Goal: Task Accomplishment & Management: Use online tool/utility

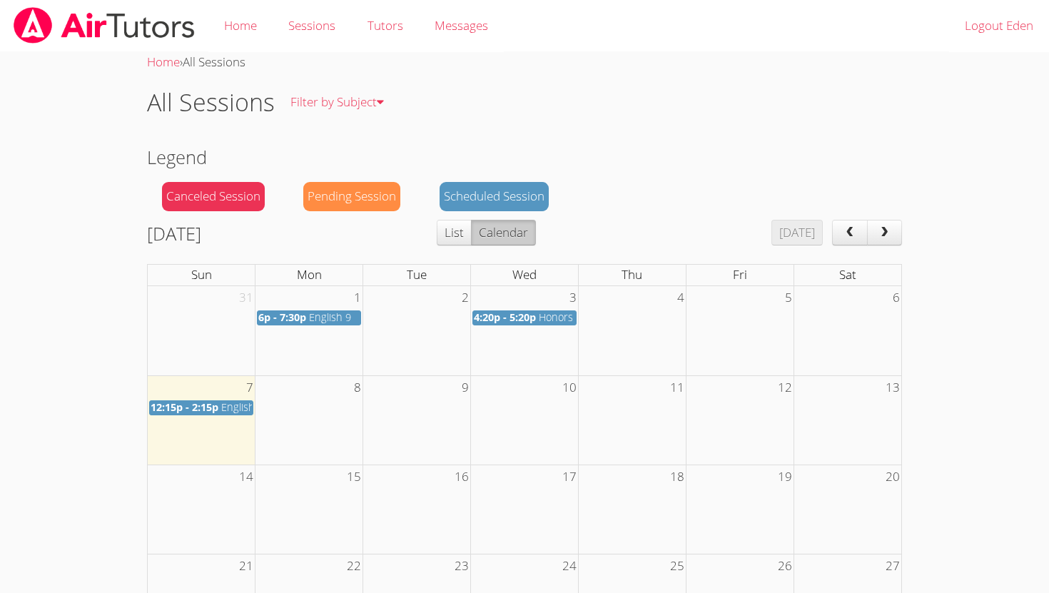
click at [179, 404] on span "12:15p - 2:15p" at bounding box center [185, 407] width 68 height 14
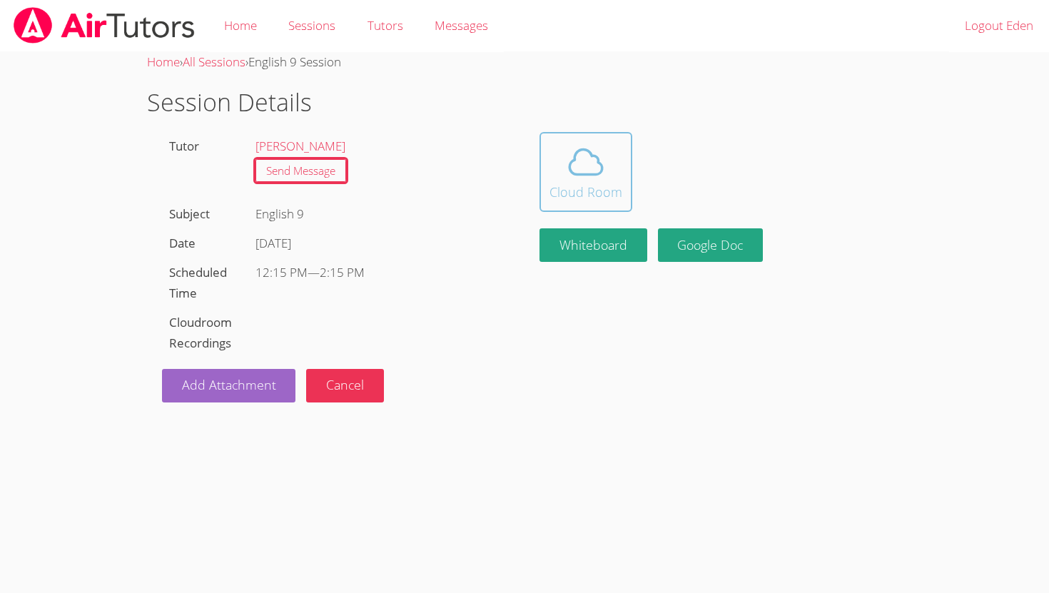
click at [569, 205] on button "Cloud Room" at bounding box center [585, 172] width 93 height 80
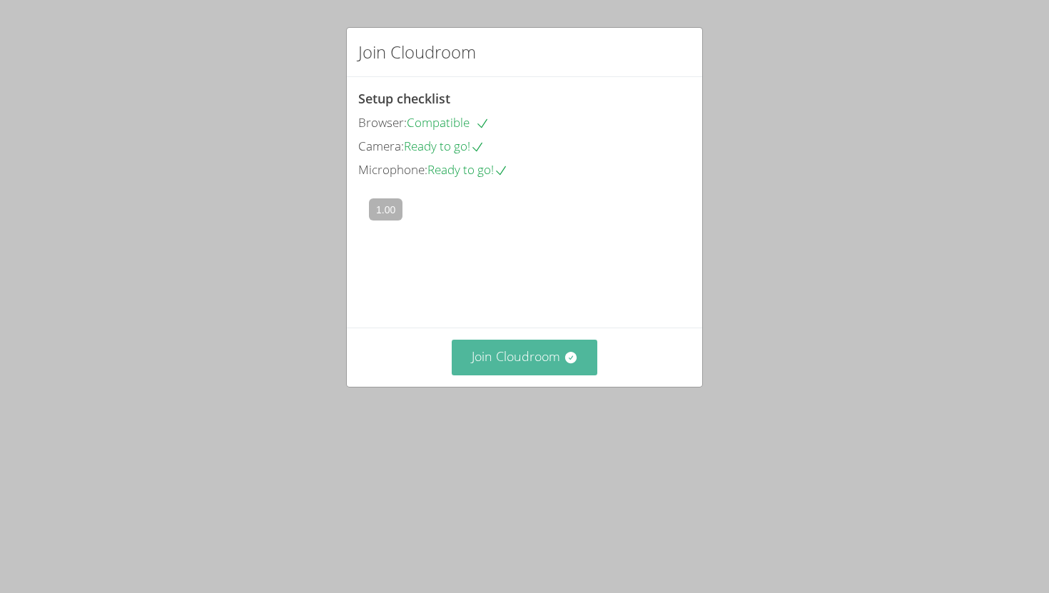
click at [524, 375] on button "Join Cloudroom" at bounding box center [525, 357] width 146 height 35
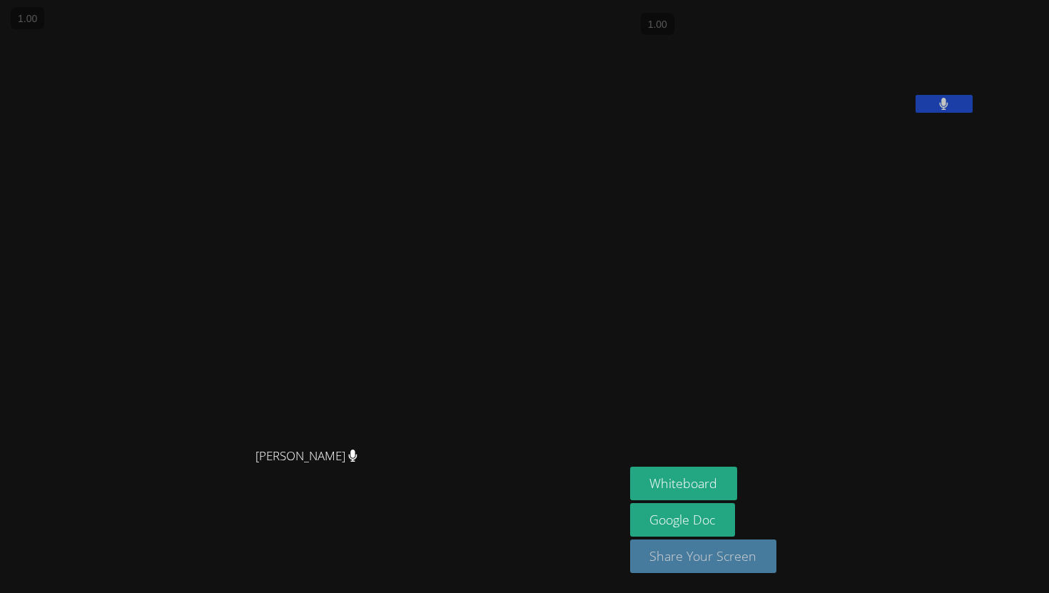
click at [742, 564] on button "Share Your Screen" at bounding box center [703, 556] width 147 height 34
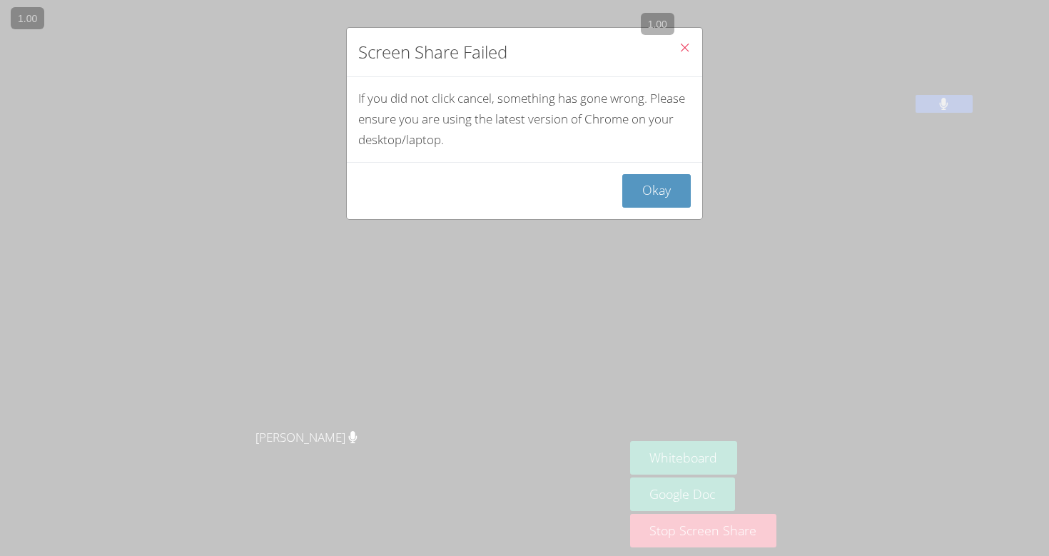
click at [681, 39] on button "Close" at bounding box center [684, 50] width 35 height 44
click at [686, 51] on icon "Close" at bounding box center [684, 47] width 12 height 12
click at [661, 193] on button "Okay" at bounding box center [656, 191] width 68 height 34
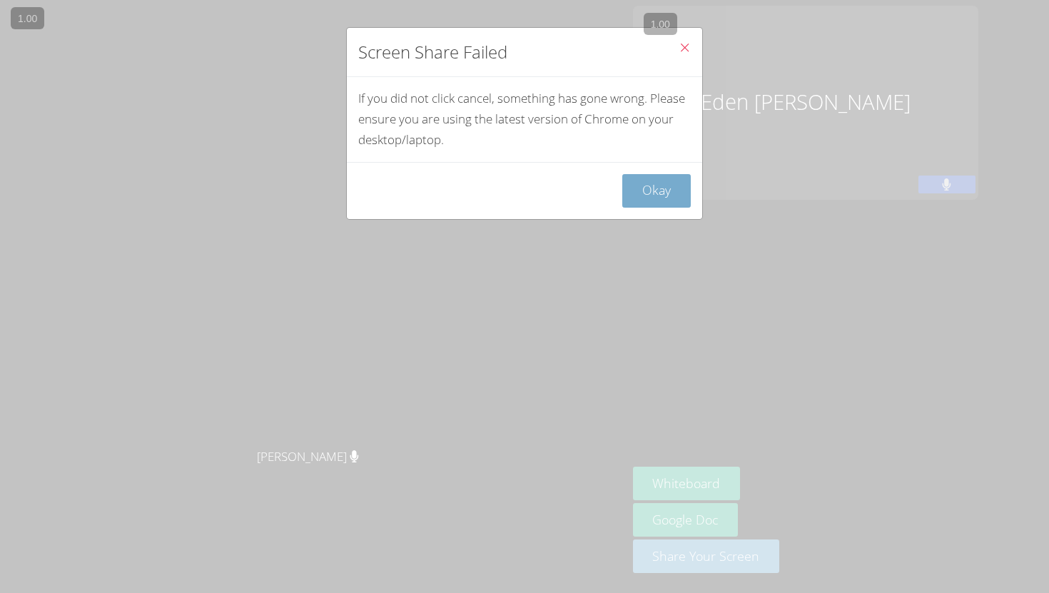
click at [635, 188] on button "Okay" at bounding box center [656, 191] width 68 height 34
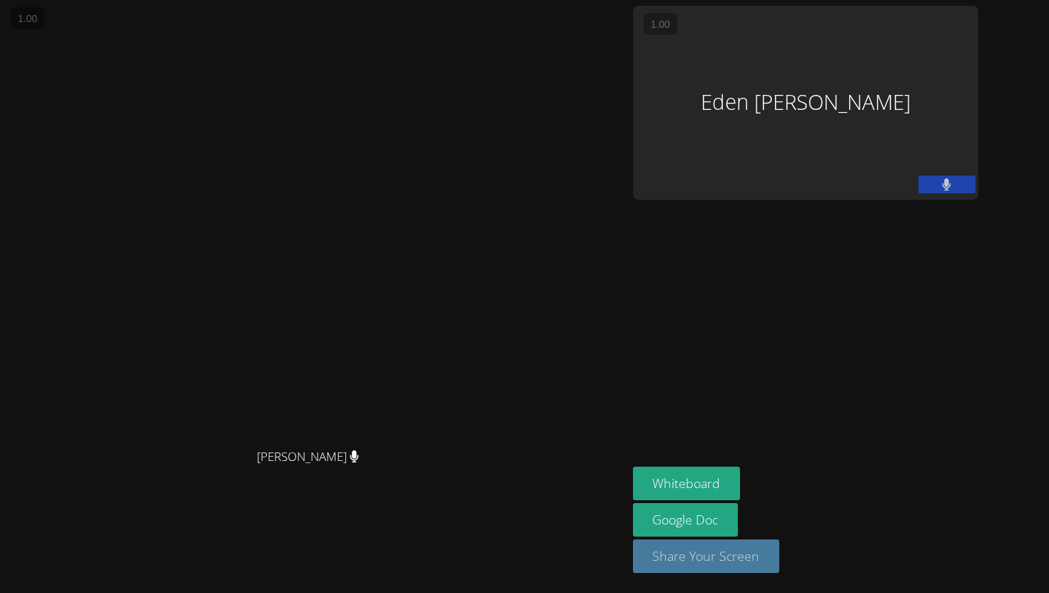
click at [780, 561] on button "Share Your Screen" at bounding box center [706, 556] width 147 height 34
